Goal: Information Seeking & Learning: Learn about a topic

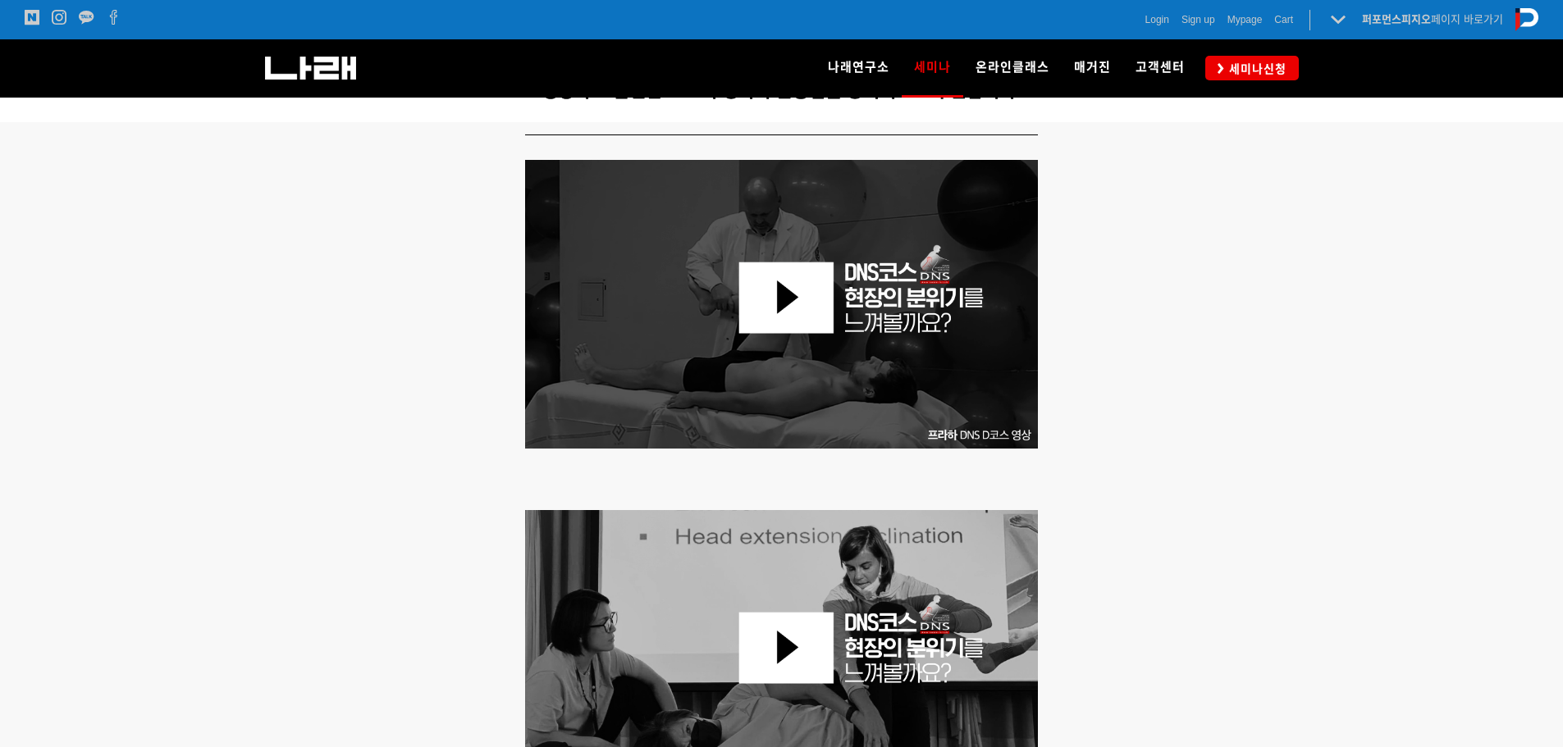
scroll to position [482, 0]
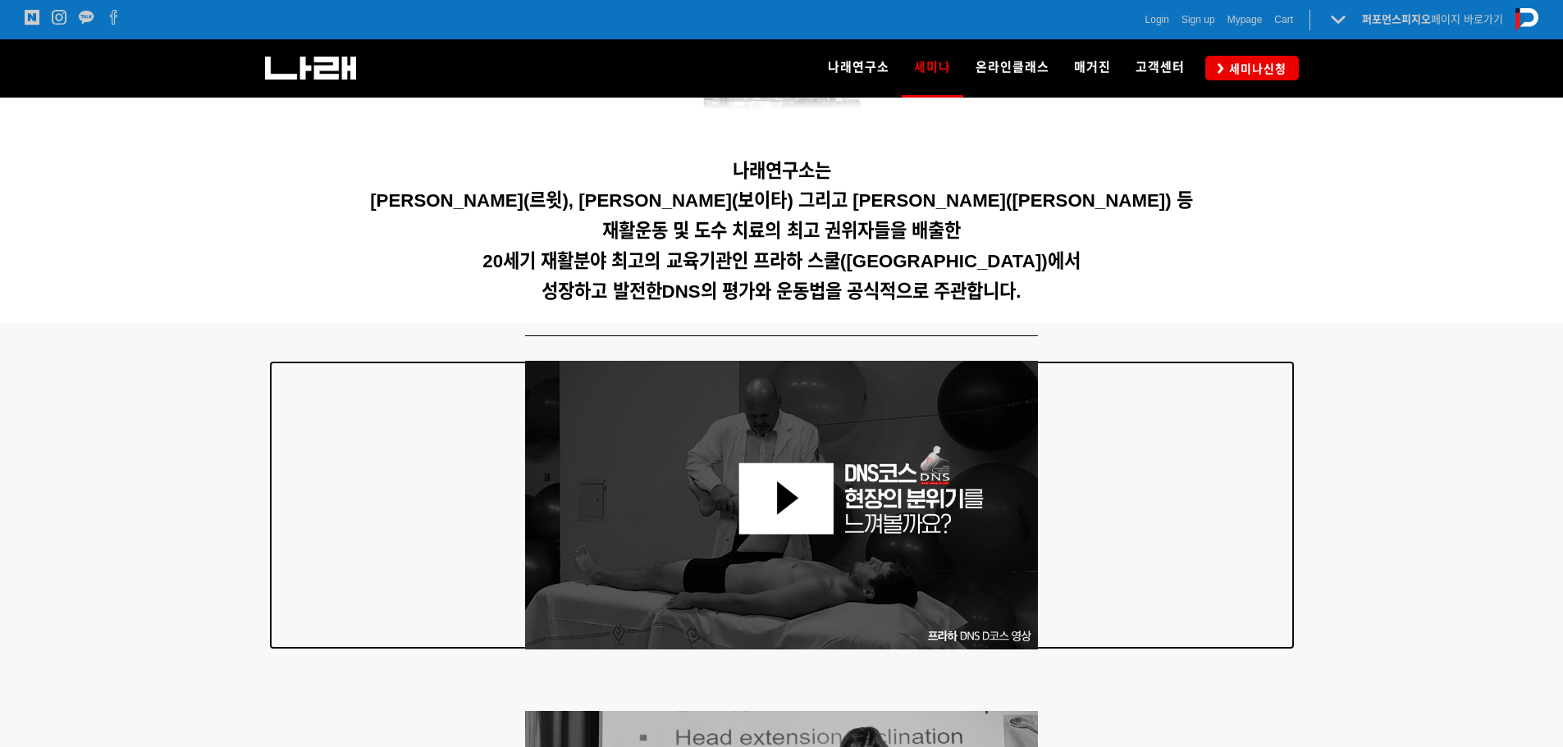
click at [839, 492] on img at bounding box center [782, 505] width 514 height 289
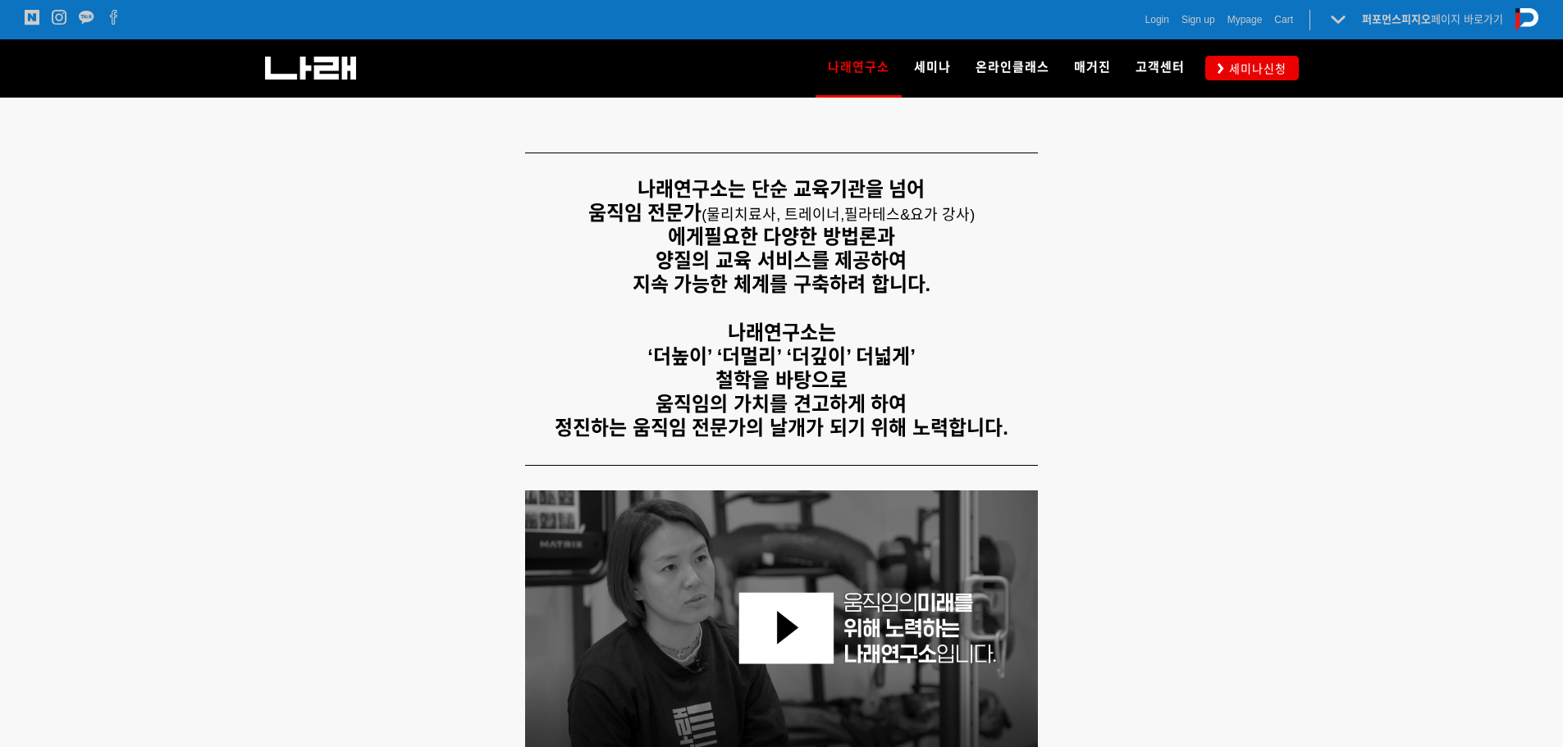
scroll to position [328, 0]
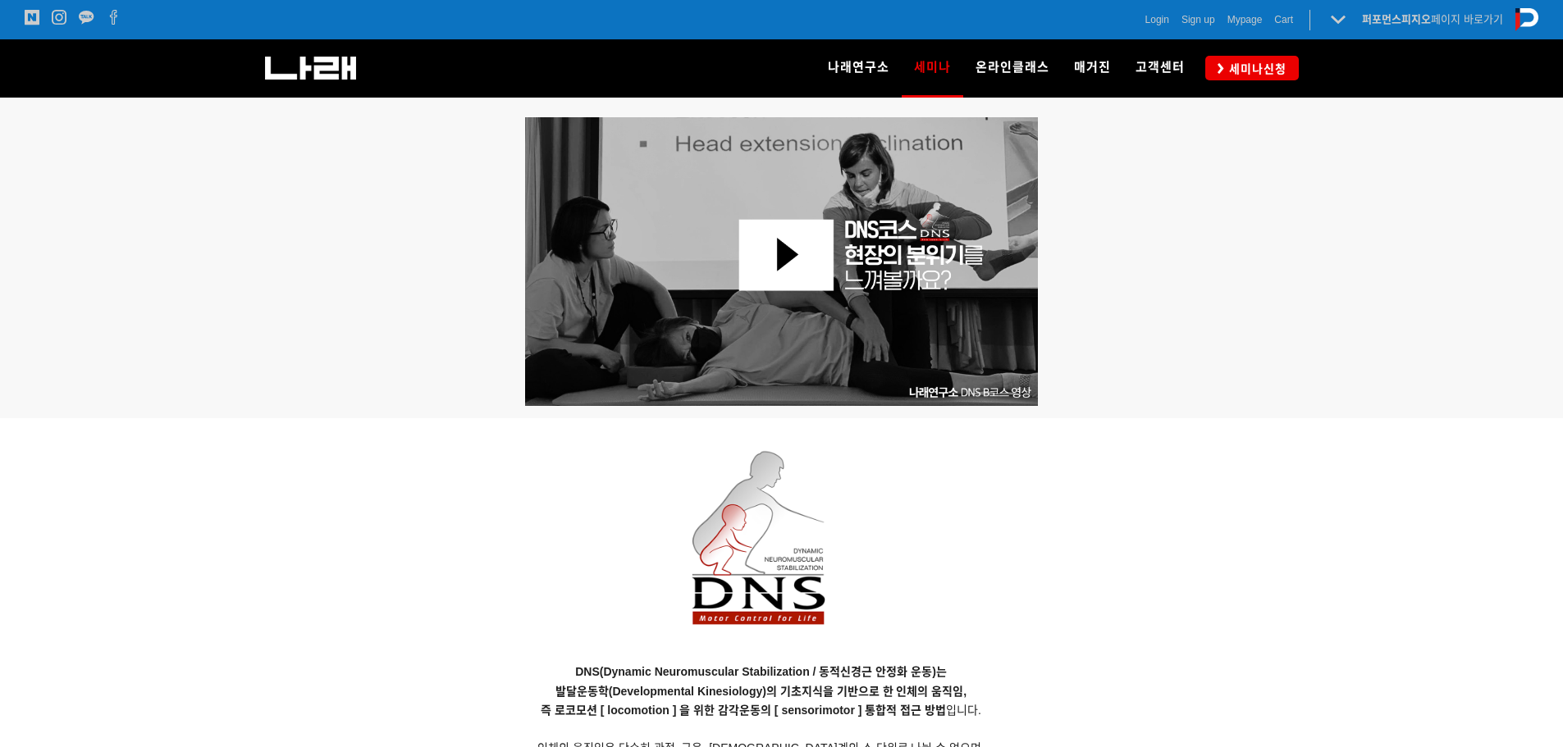
scroll to position [1105, 0]
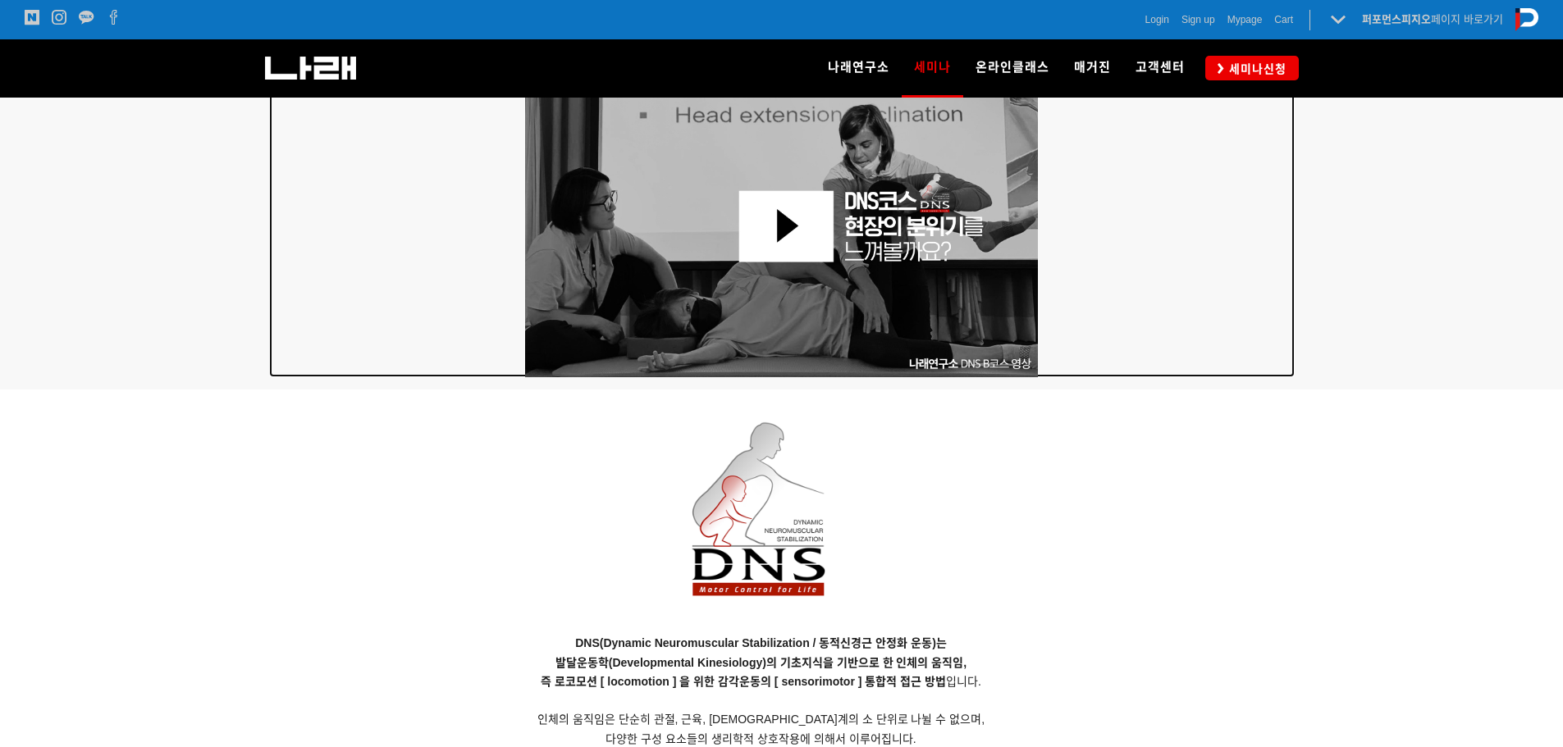
click at [774, 240] on img at bounding box center [782, 233] width 514 height 289
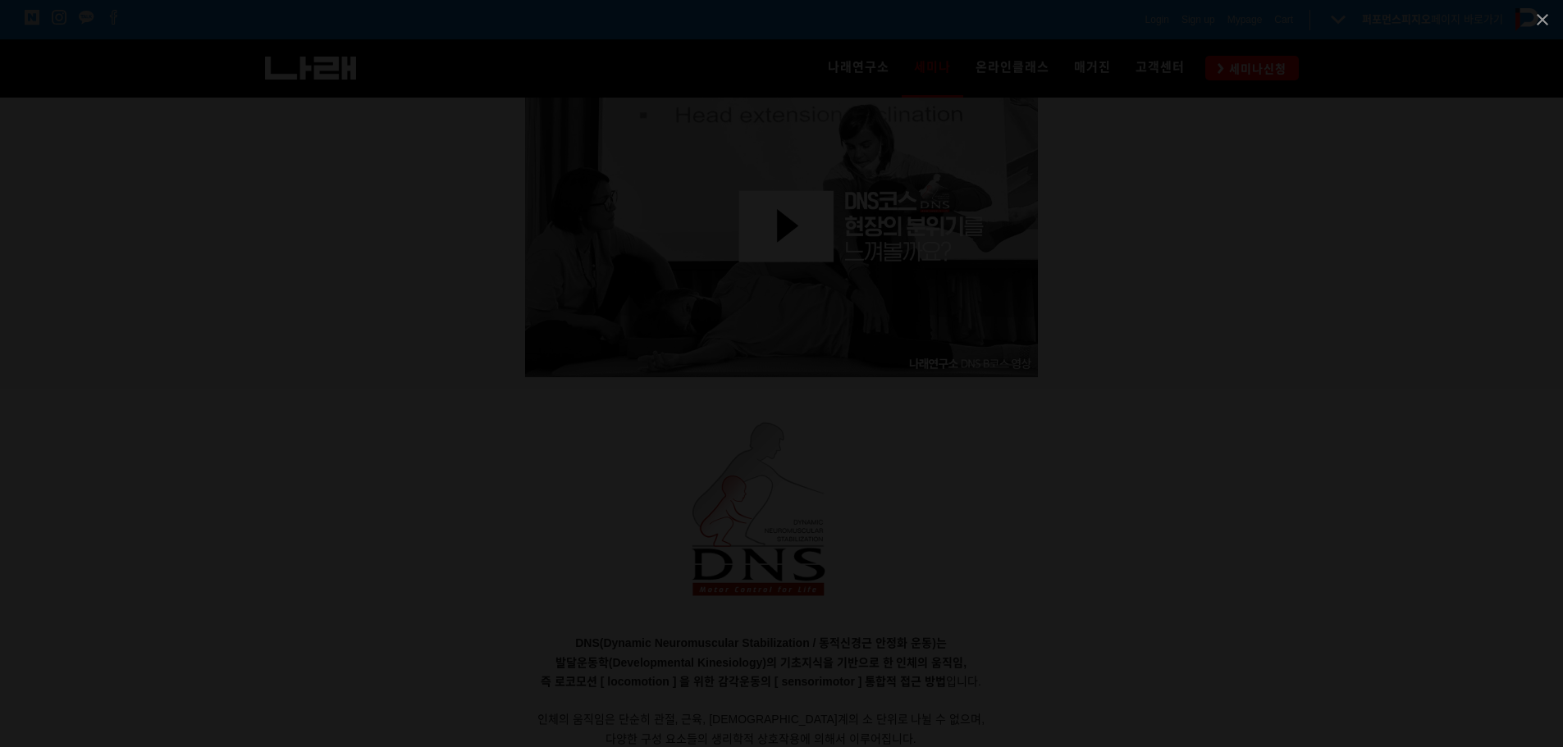
click at [249, 389] on div at bounding box center [781, 373] width 1563 height 747
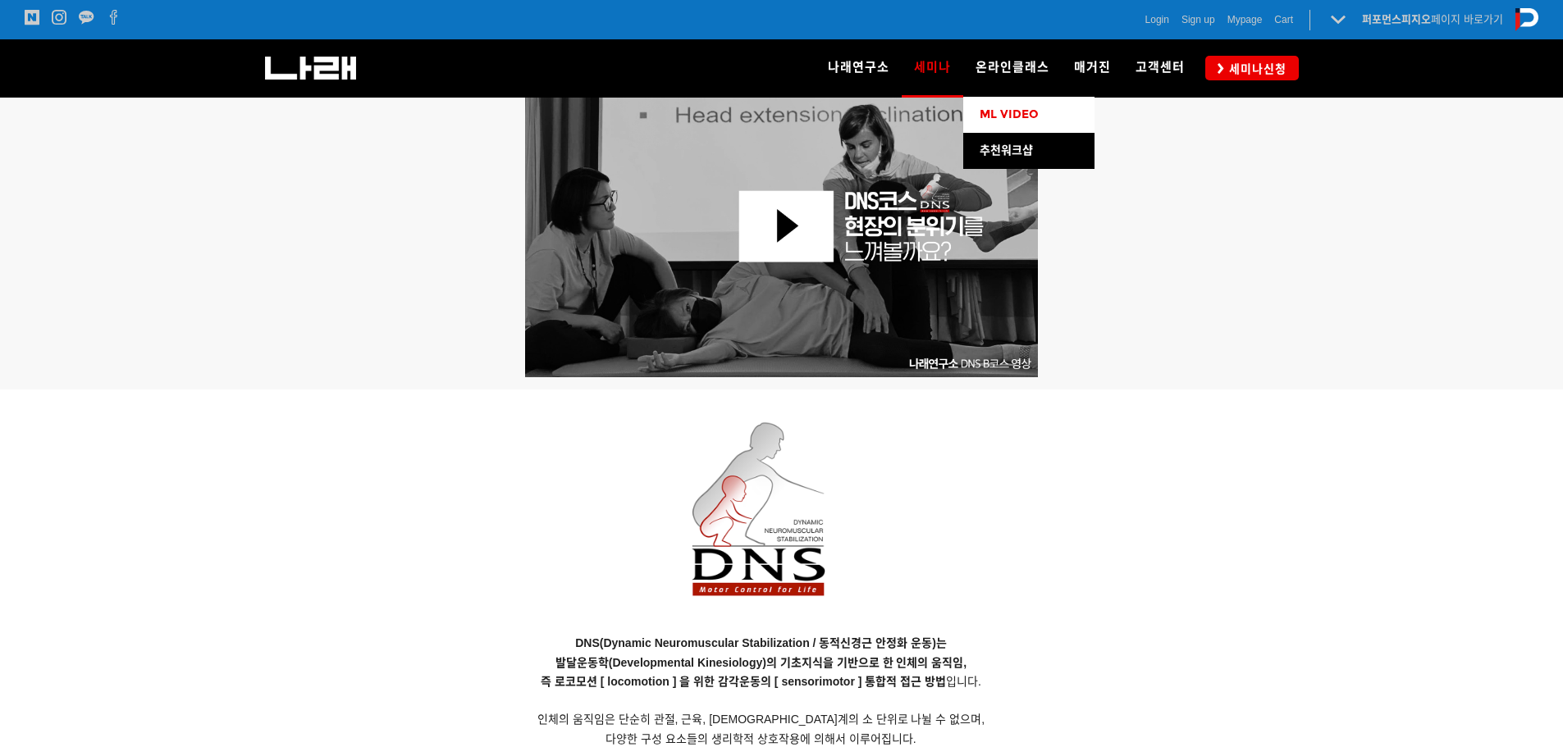
click at [1026, 104] on link "ML VIDEO" at bounding box center [1028, 115] width 131 height 36
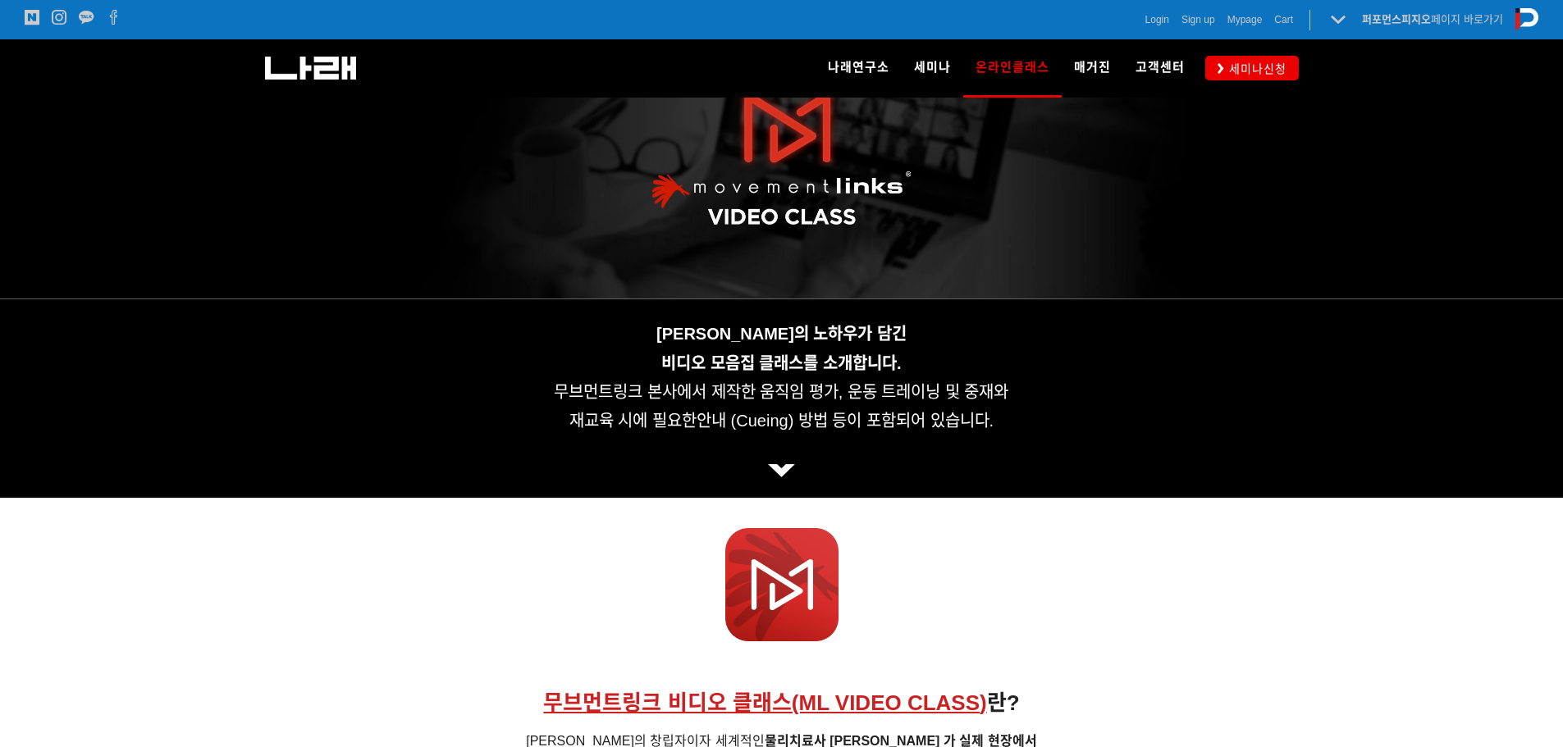
scroll to position [164, 0]
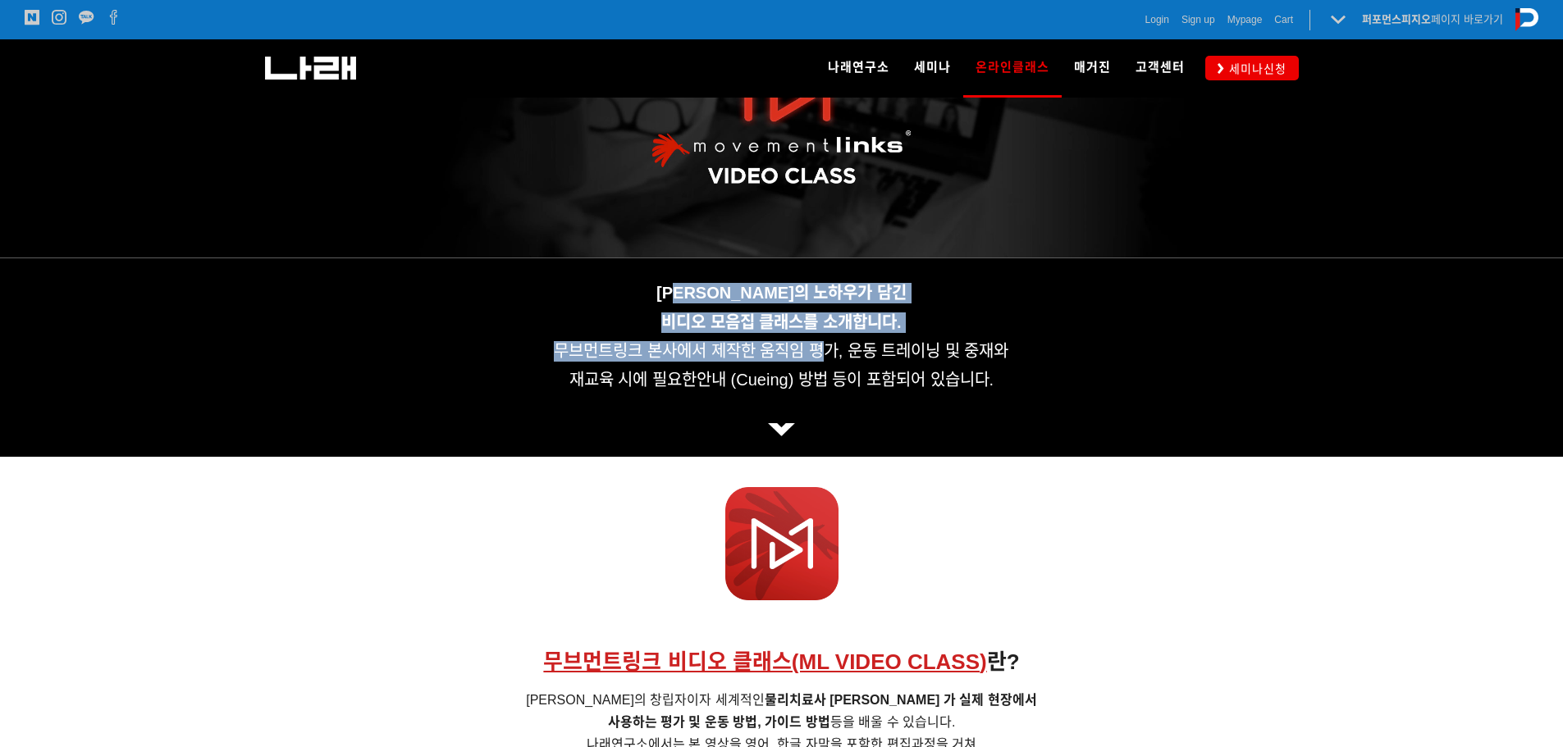
drag, startPoint x: 712, startPoint y: 296, endPoint x: 816, endPoint y: 343, distance: 114.2
click at [816, 343] on div "무브먼트링크의 노하우가 담긴 비디오 모음집 클래스를 소개합니다. 무브먼트링크 본사에서 제작한 움직임 평가, 운동 트레이닝 및 중재와 재교육 시…" at bounding box center [781, 358] width 1025 height 166
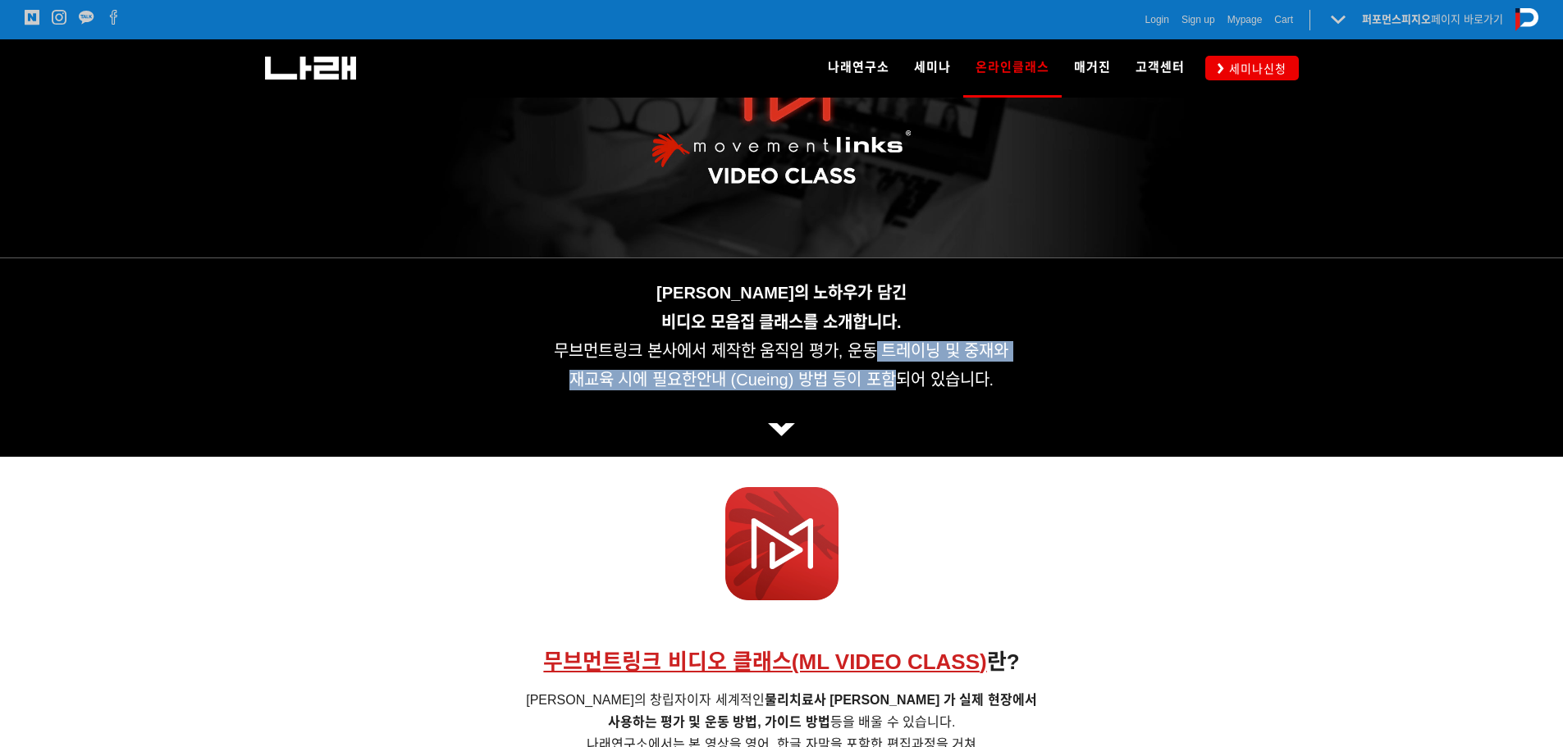
drag, startPoint x: 874, startPoint y: 352, endPoint x: 902, endPoint y: 372, distance: 34.8
click at [902, 372] on div "무브먼트링크의 노하우가 담긴 비디오 모음집 클래스를 소개합니다. 무브먼트링크 본사에서 제작한 움직임 평가, 운동 트레이닝 및 중재와 재교육 시…" at bounding box center [781, 358] width 1025 height 166
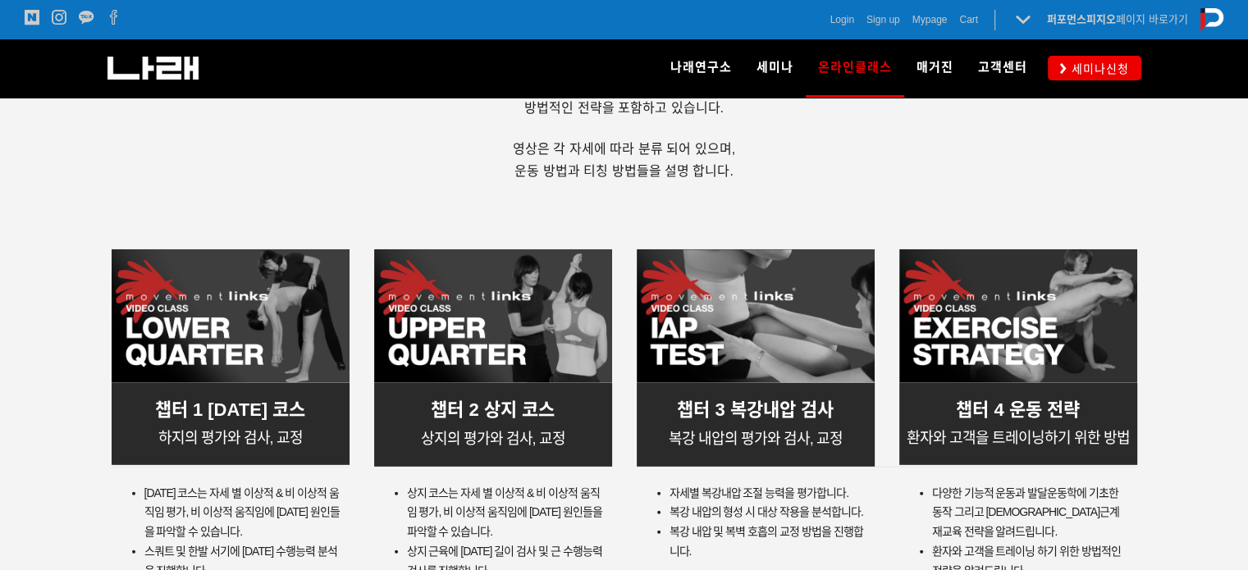
scroll to position [4867, 0]
